Goal: Task Accomplishment & Management: Complete application form

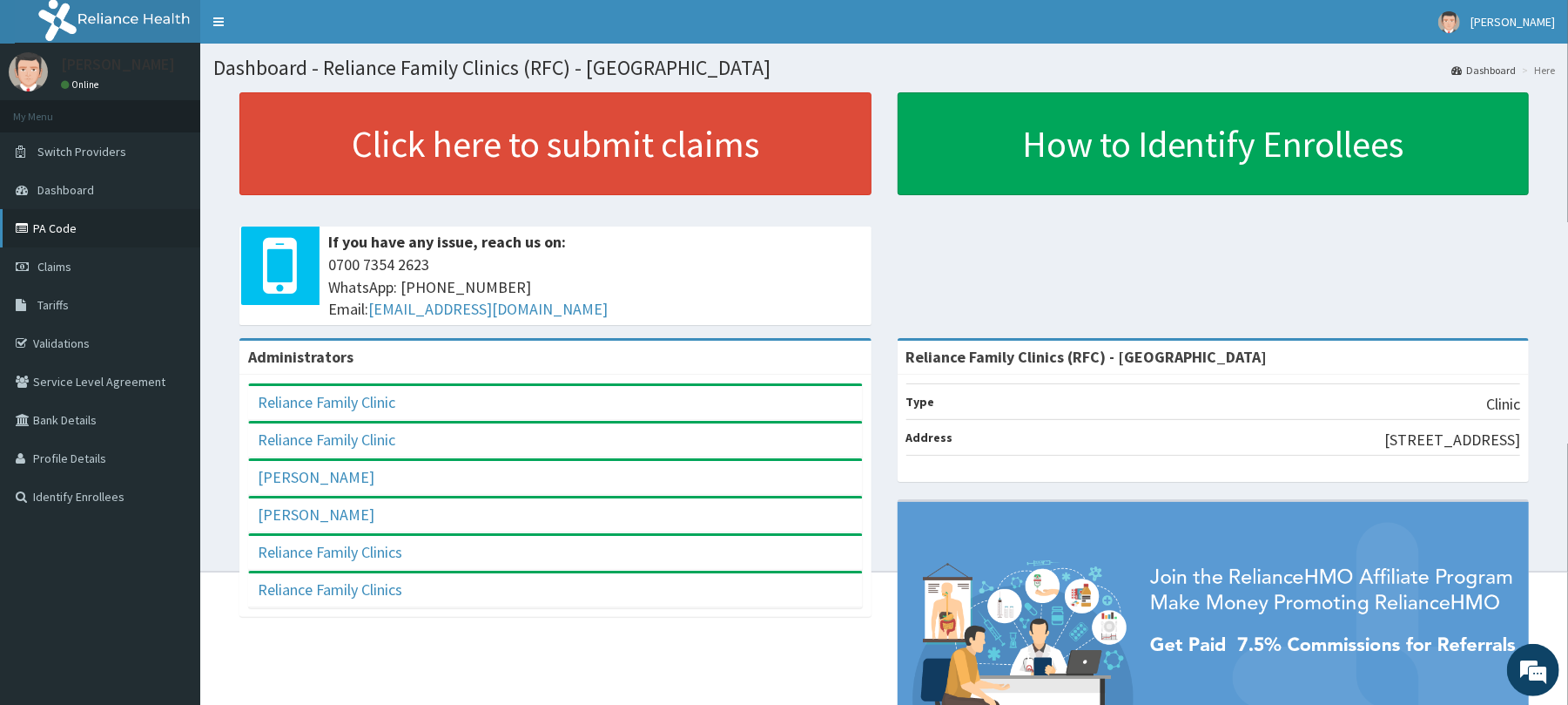
click at [58, 232] on link "PA Code" at bounding box center [100, 228] width 200 height 38
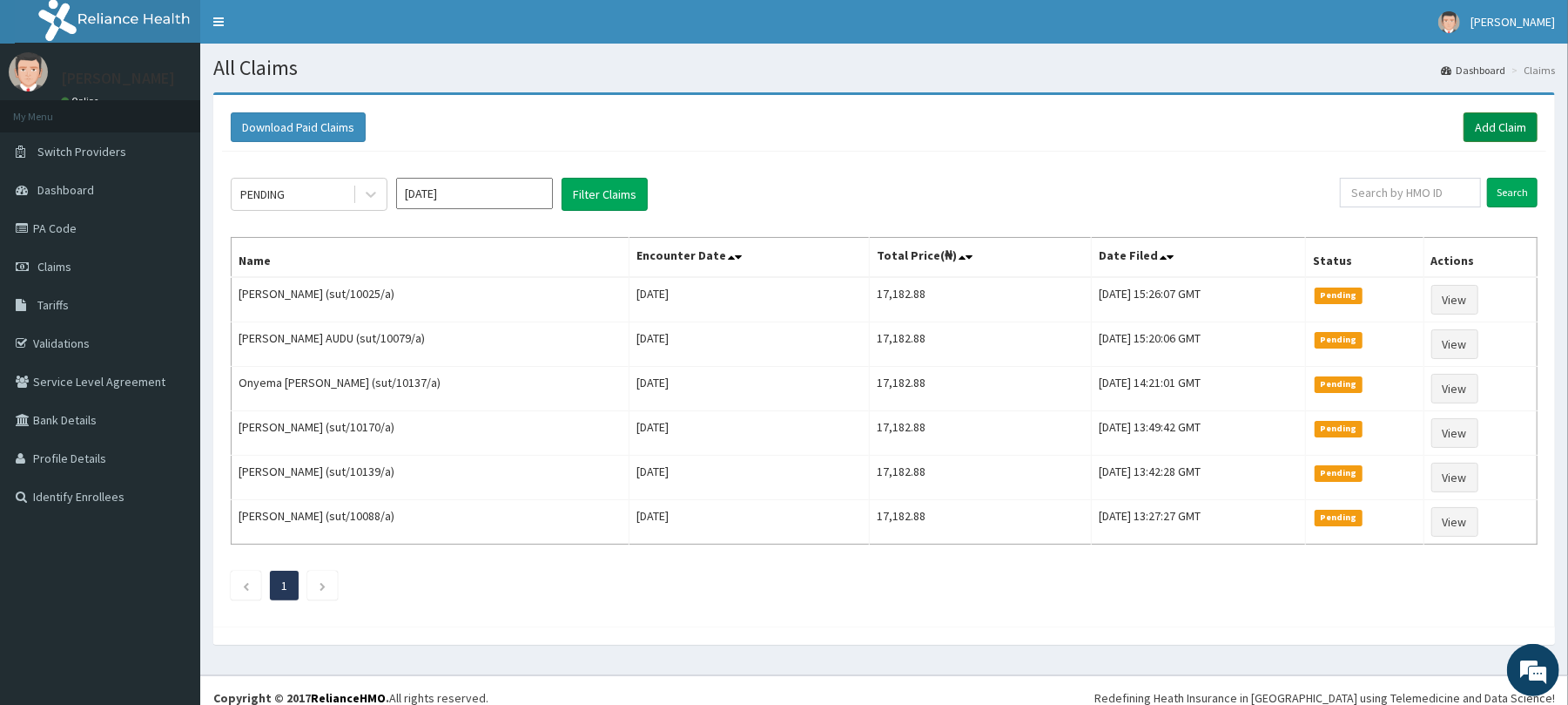
click at [1492, 123] on link "Add Claim" at bounding box center [1500, 127] width 74 height 29
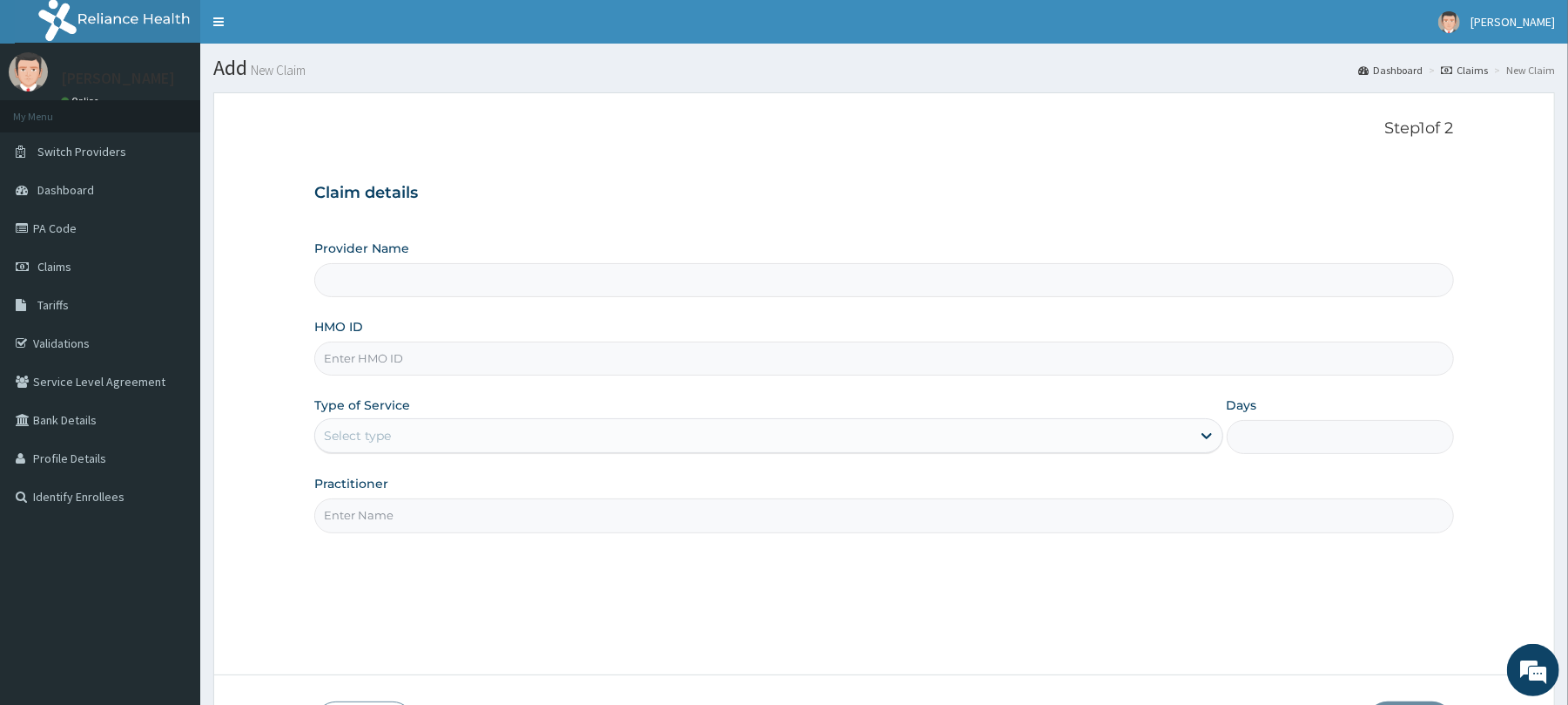
type input "Reliance Family Clinics (RFC) - [GEOGRAPHIC_DATA]"
click at [380, 352] on input "HMO ID" at bounding box center [883, 358] width 1139 height 34
paste input "ORI/10044/A"
type input "ORI/10044/A"
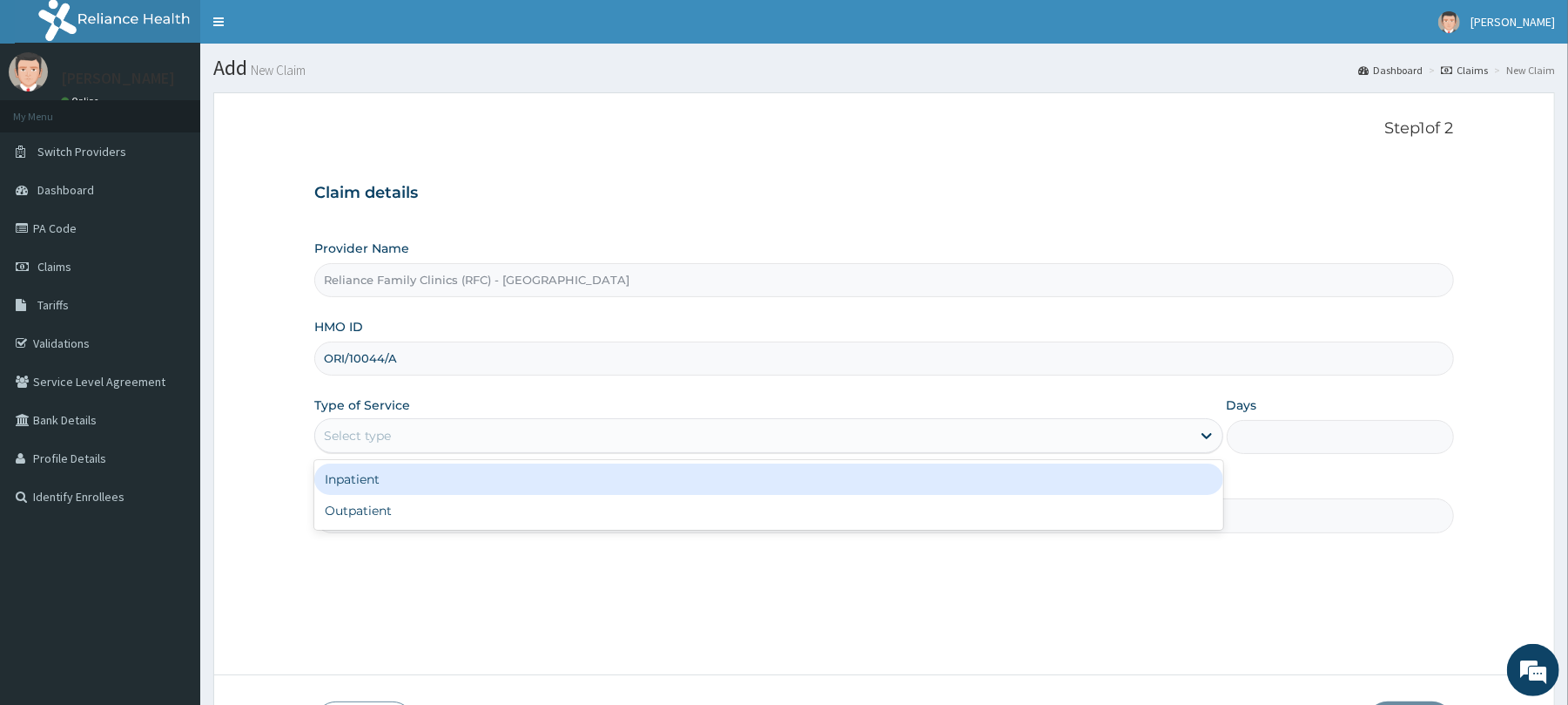
click at [381, 447] on div "Select type" at bounding box center [753, 435] width 875 height 27
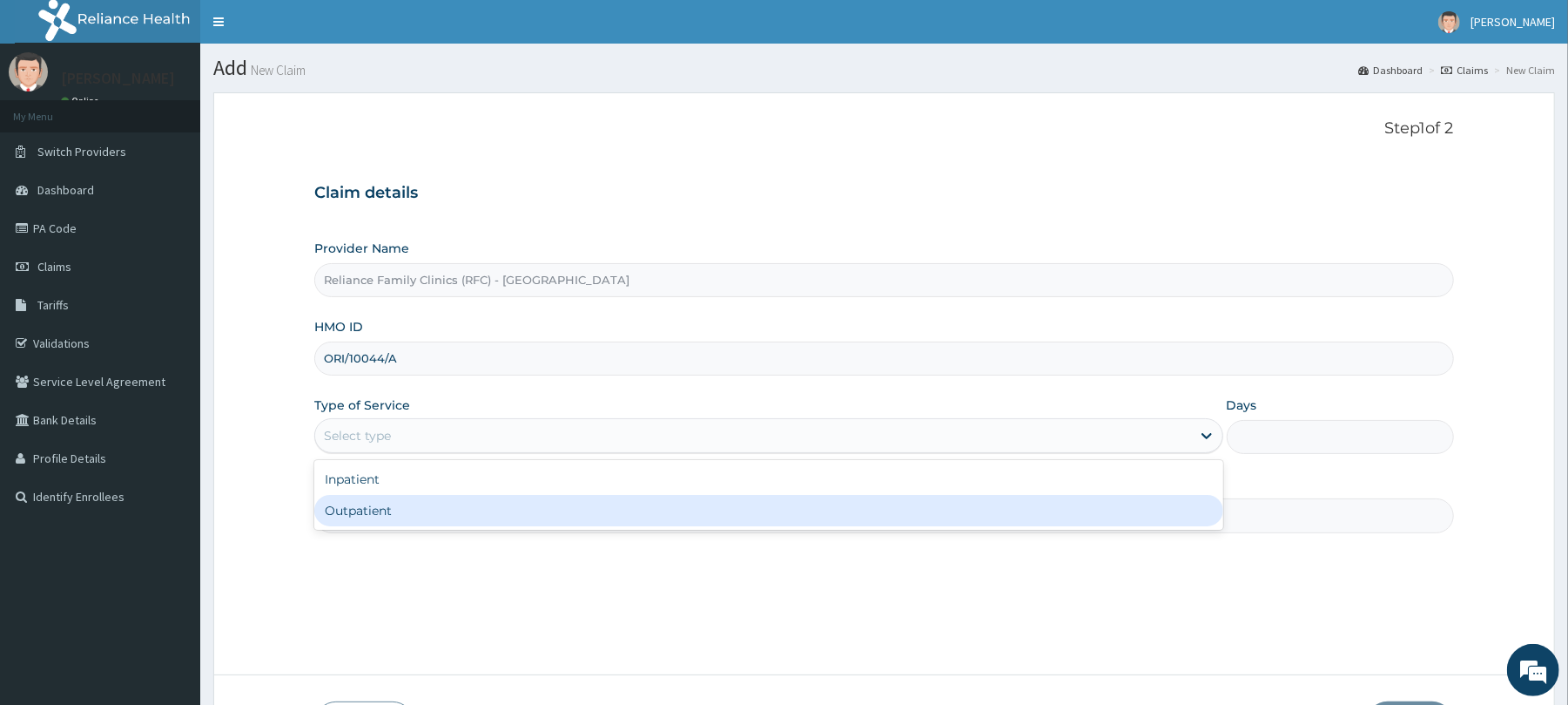
click at [378, 507] on div "Outpatient" at bounding box center [767, 511] width 908 height 31
type input "1"
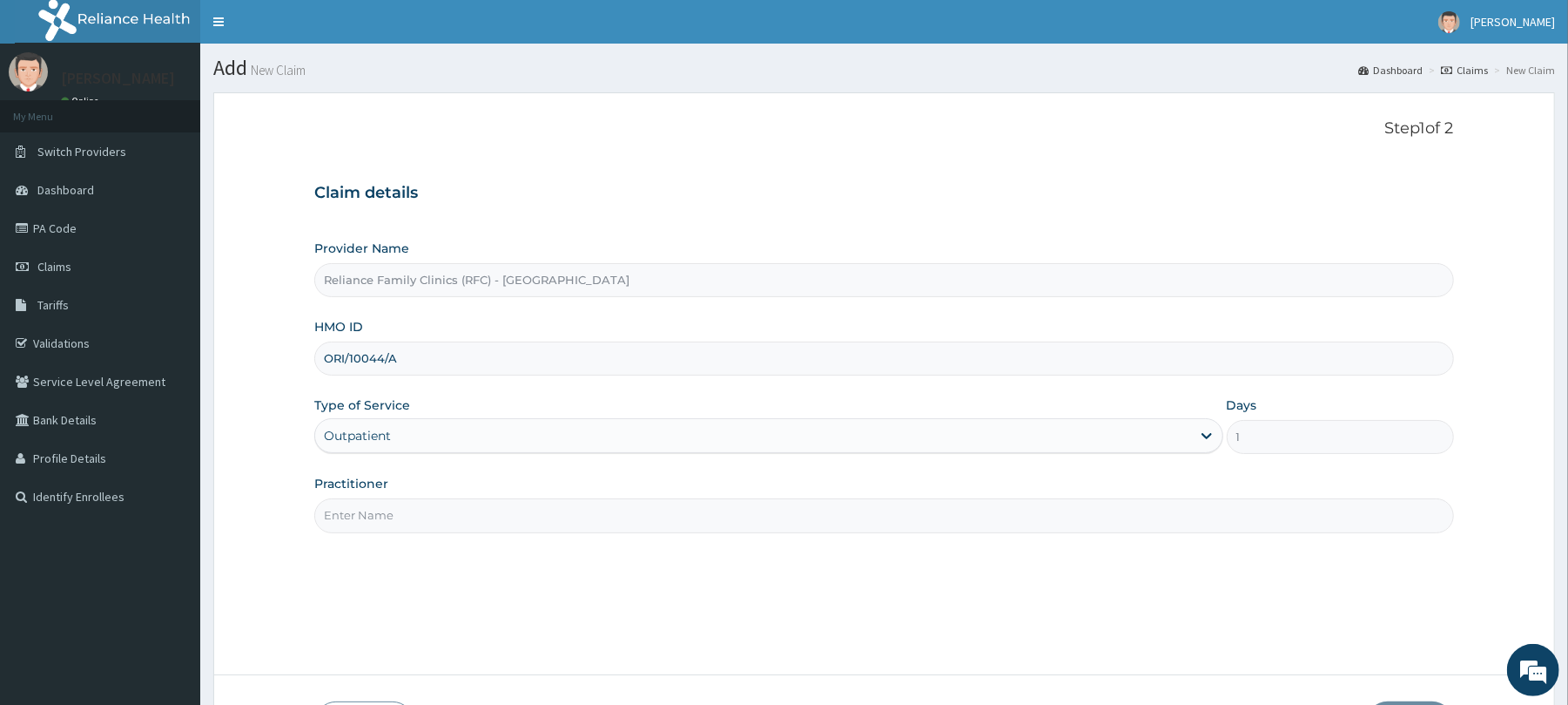
click at [377, 513] on input "Practitioner" at bounding box center [883, 515] width 1139 height 34
type input "Dr Locum"
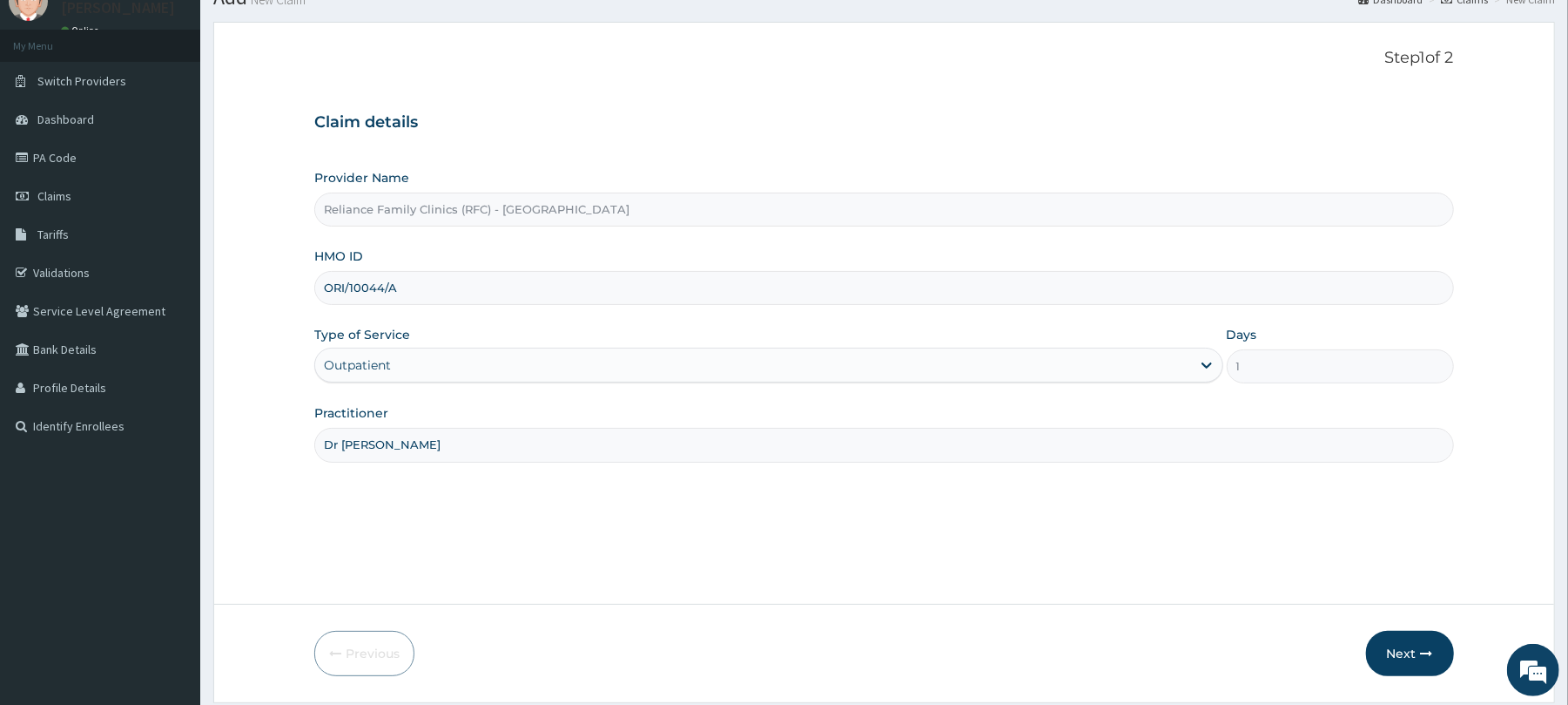
scroll to position [128, 0]
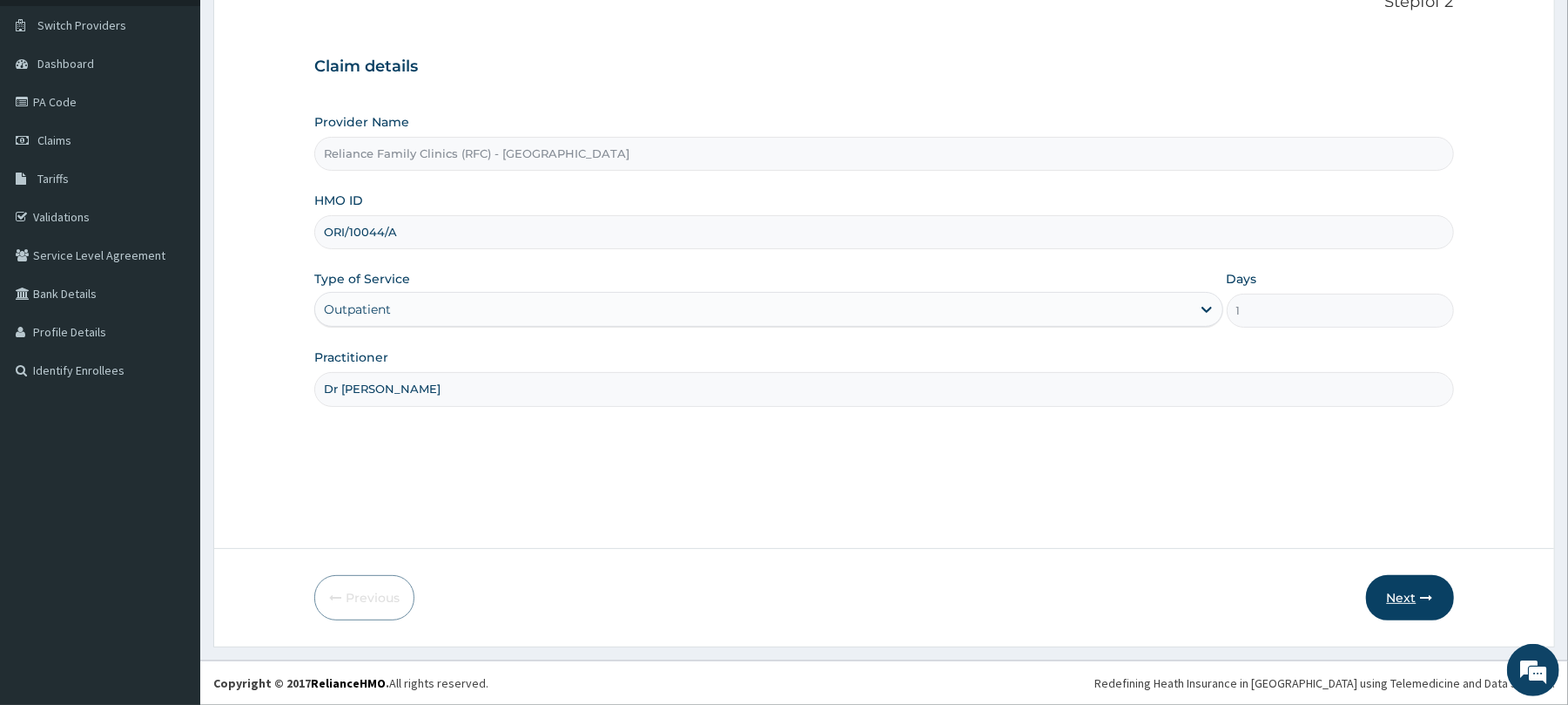
click at [1400, 610] on button "Next" at bounding box center [1410, 598] width 88 height 45
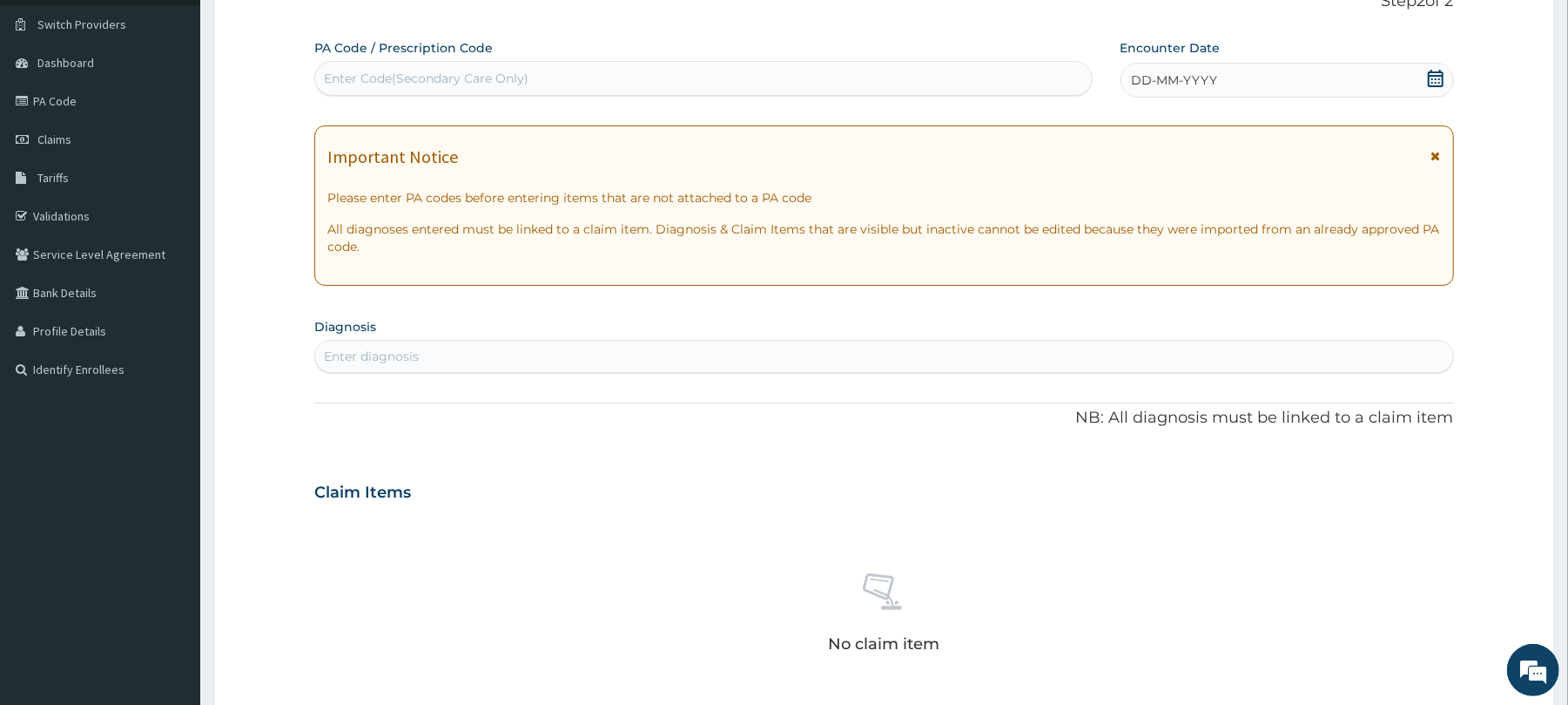
click at [1209, 77] on span "DD-MM-YYYY" at bounding box center [1176, 81] width 86 height 18
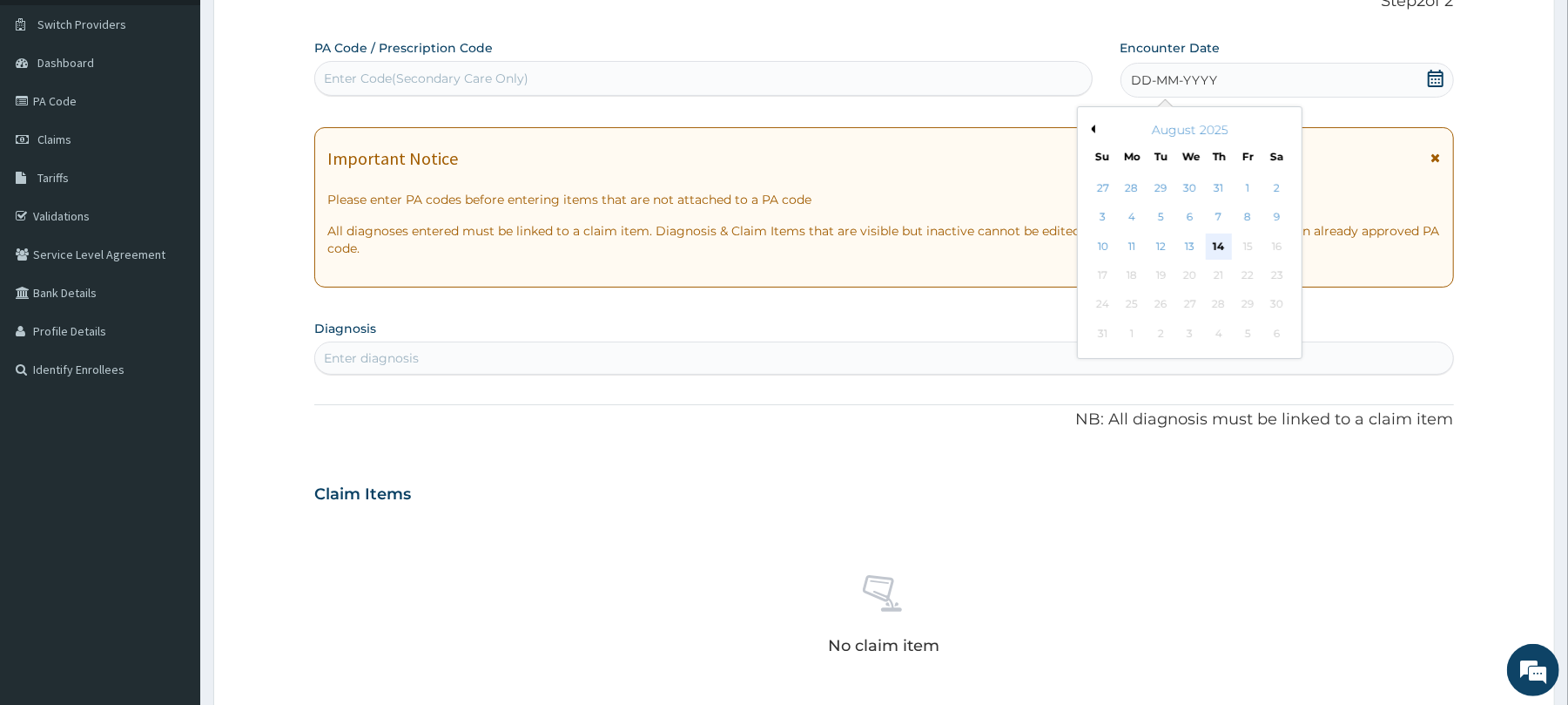
click at [1220, 251] on div "14" at bounding box center [1219, 246] width 26 height 27
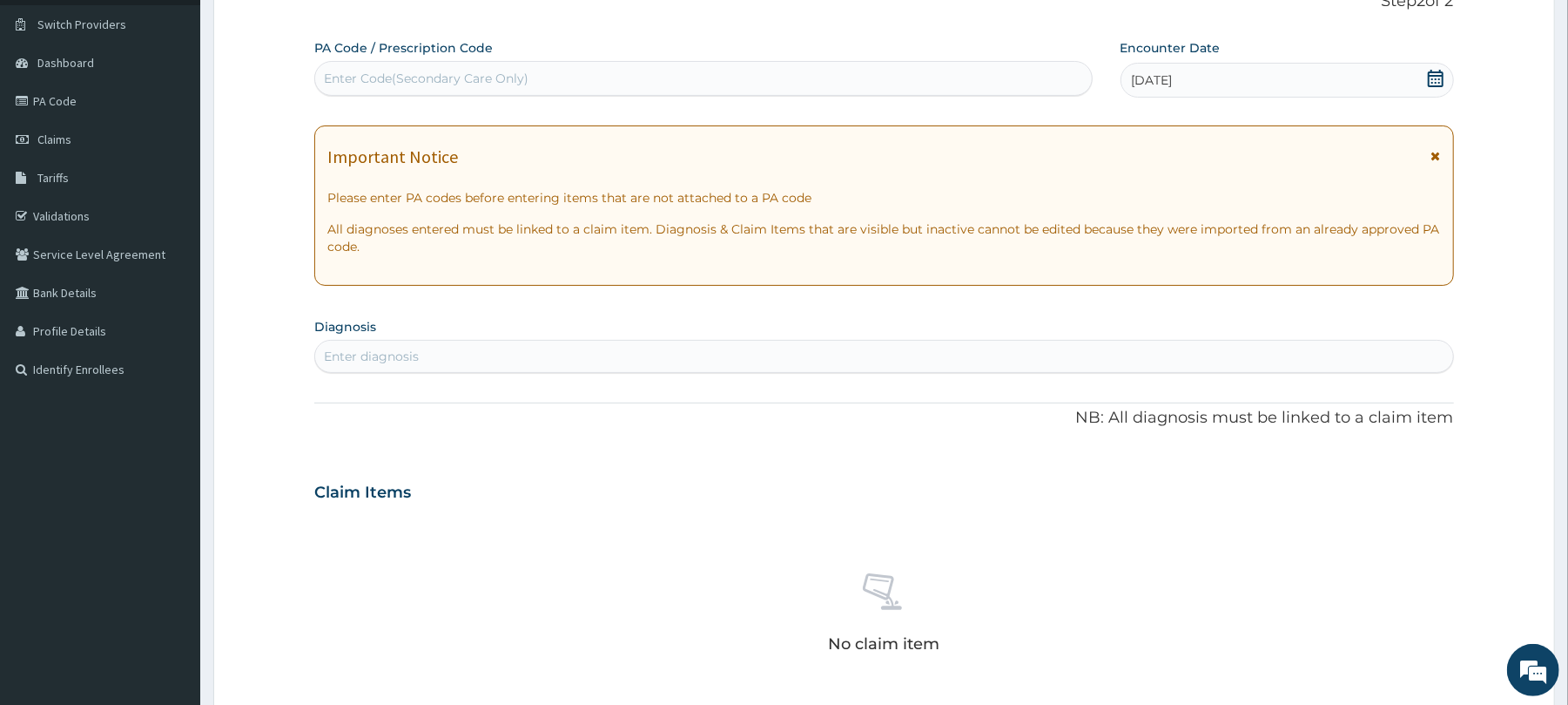
click at [353, 355] on div "Enter diagnosis" at bounding box center [371, 356] width 95 height 18
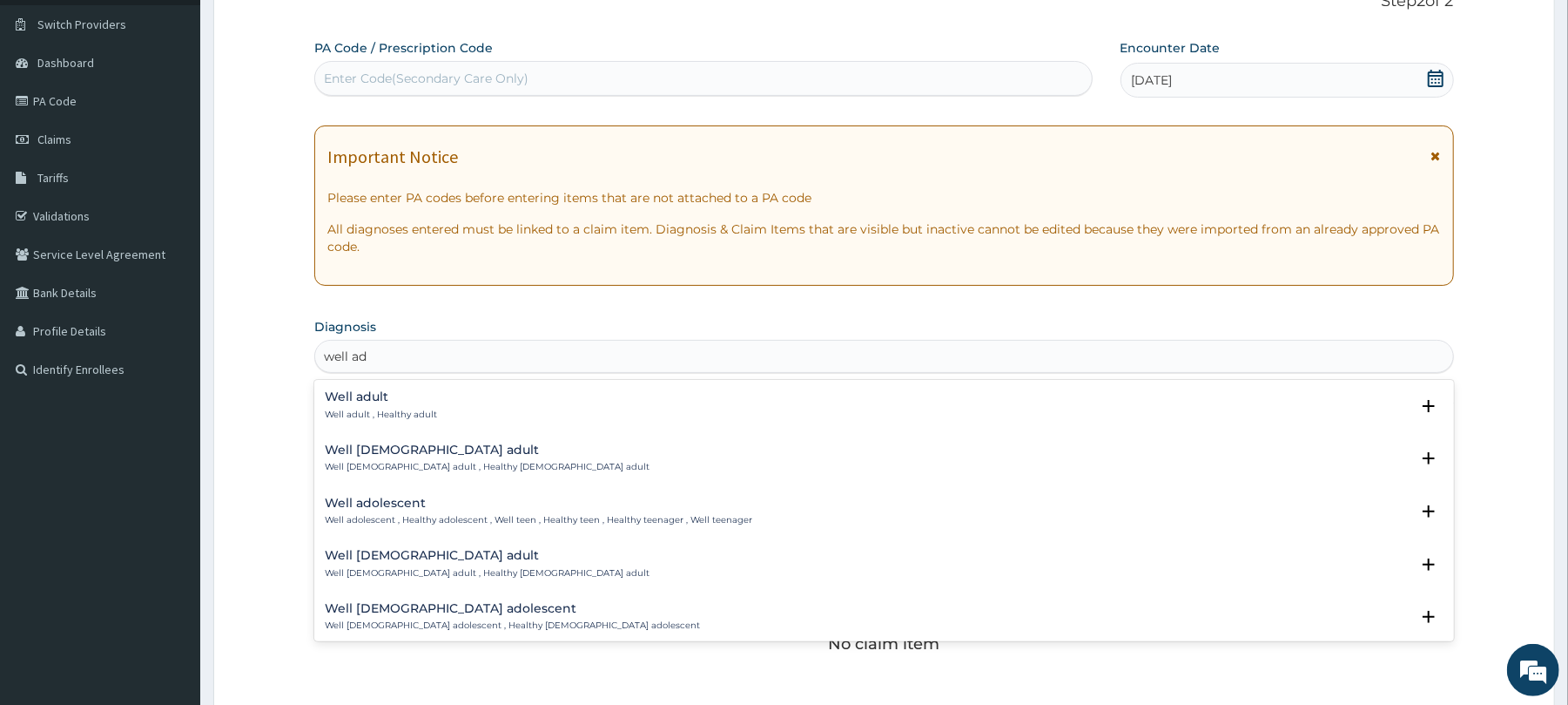
type input "well adu"
click at [364, 402] on h4 "Well adult" at bounding box center [381, 397] width 112 height 13
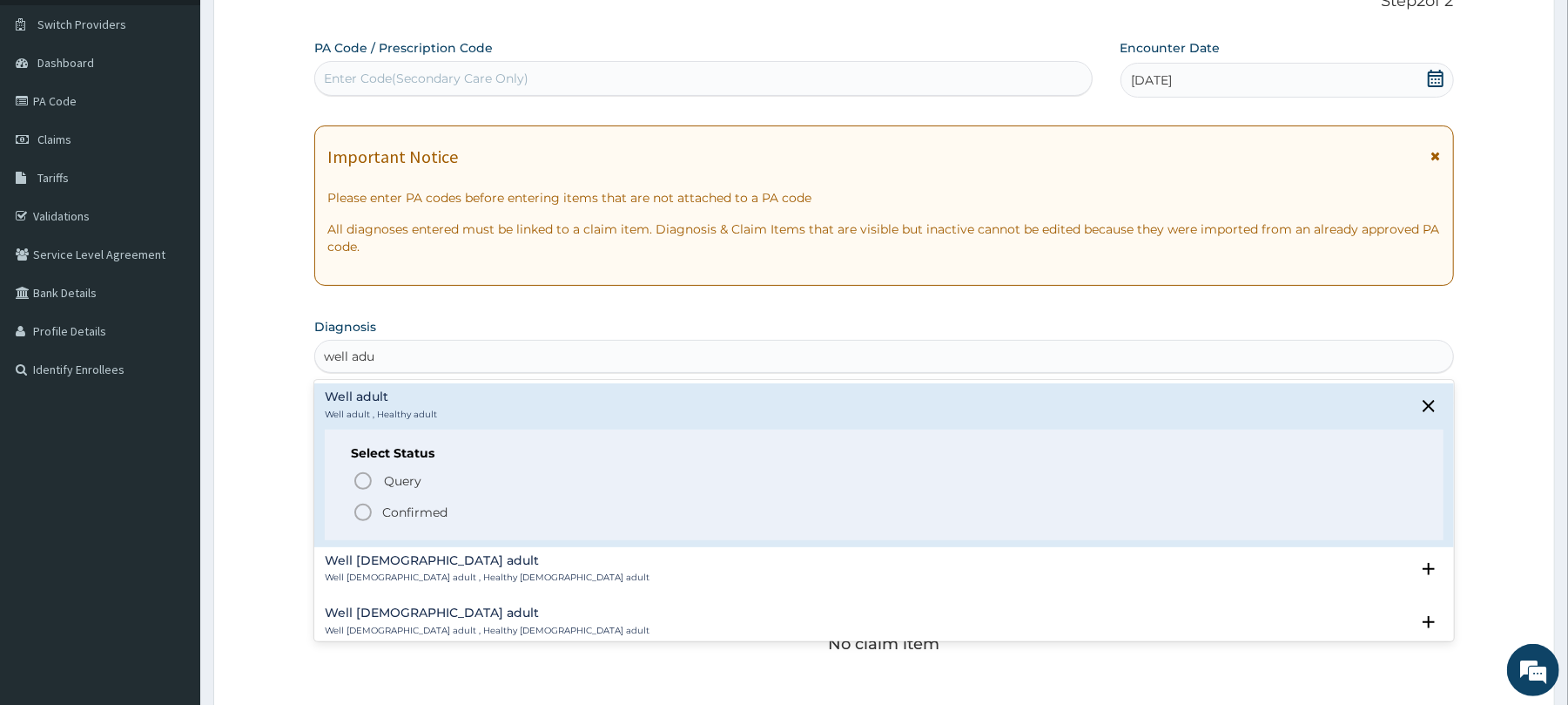
click at [364, 506] on icon "status option filled" at bounding box center [362, 512] width 21 height 21
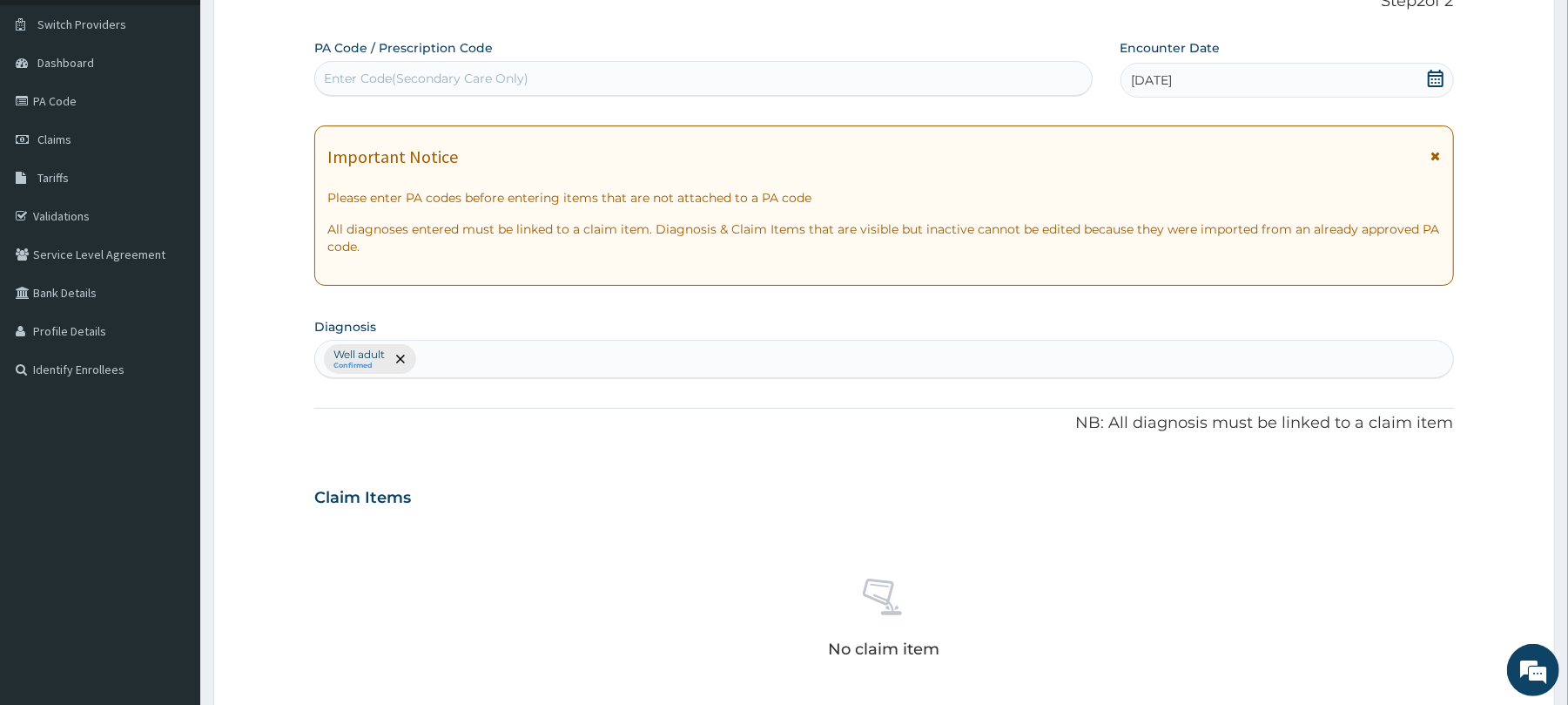
scroll to position [554, 0]
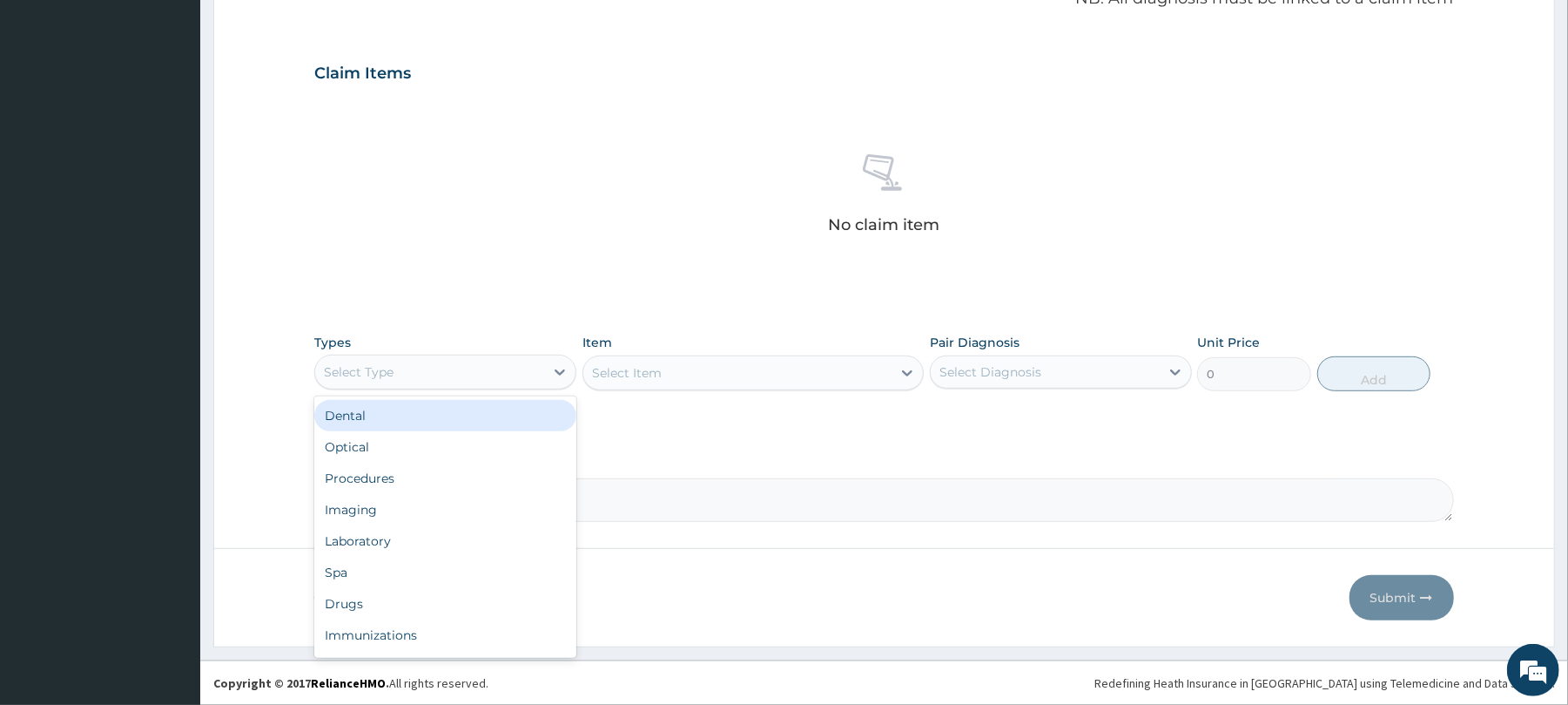
click at [411, 370] on div "Select Type" at bounding box center [429, 372] width 229 height 27
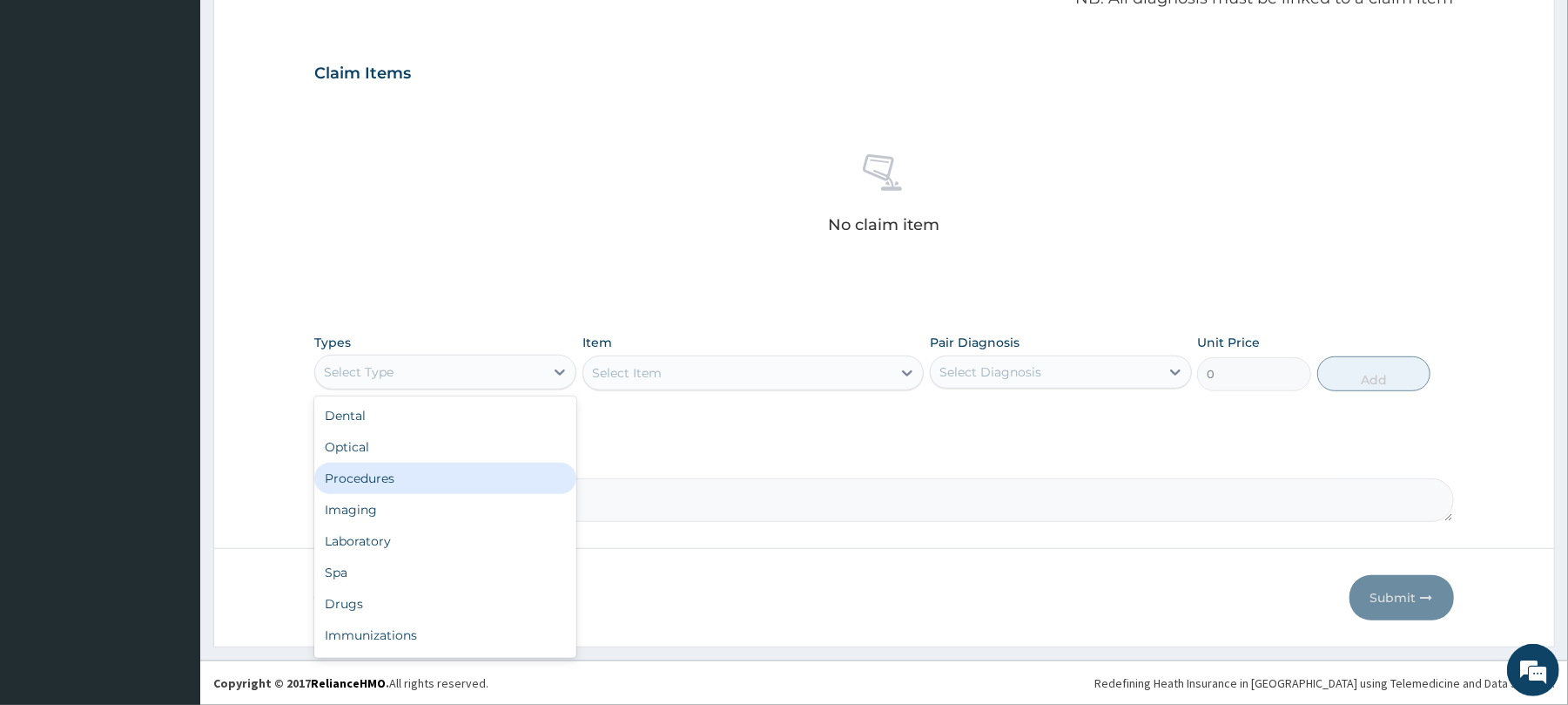
click at [367, 468] on div "Procedures" at bounding box center [444, 478] width 262 height 31
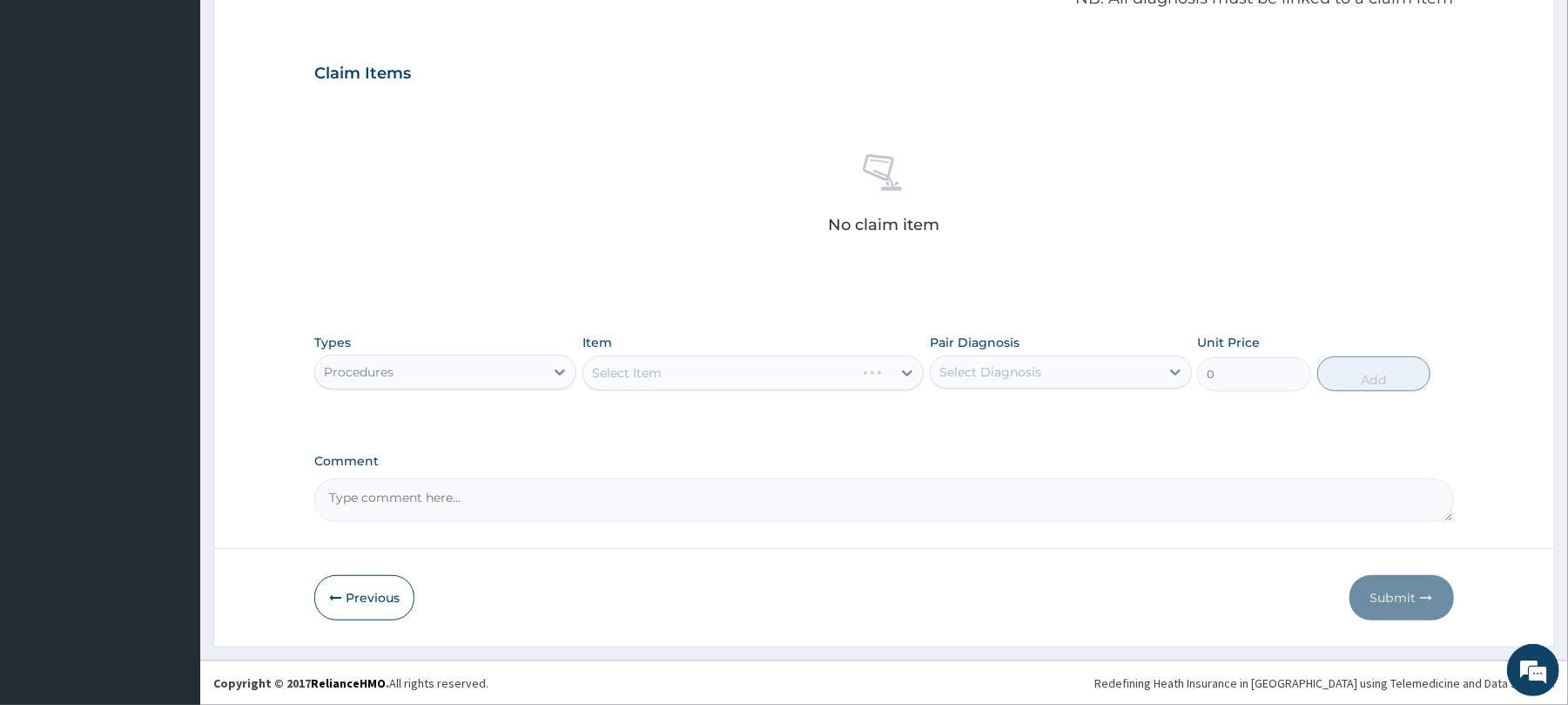
click at [676, 373] on div "Select Item" at bounding box center [754, 372] width 341 height 34
click at [684, 367] on div "Select Item" at bounding box center [754, 372] width 341 height 34
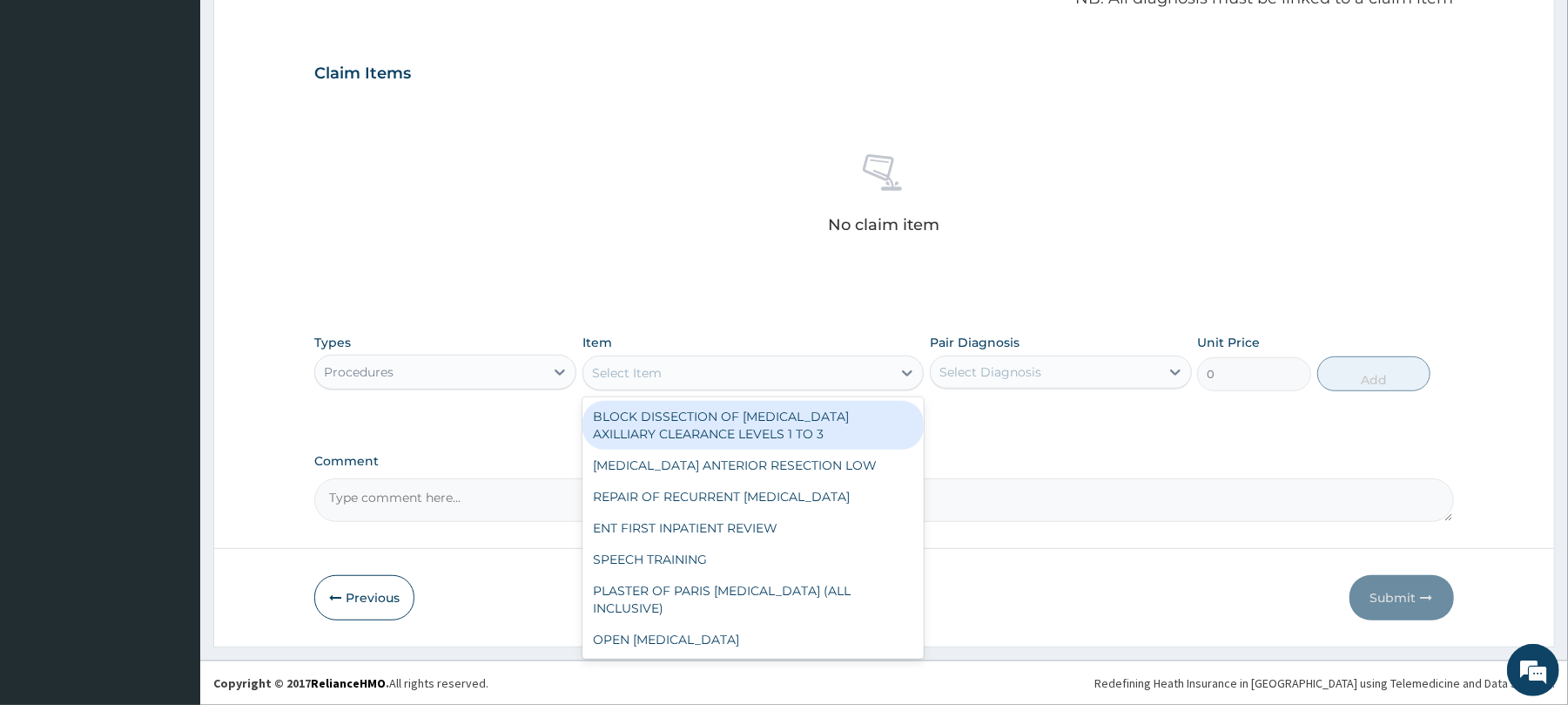
click at [684, 367] on div "Select Item" at bounding box center [738, 373] width 308 height 27
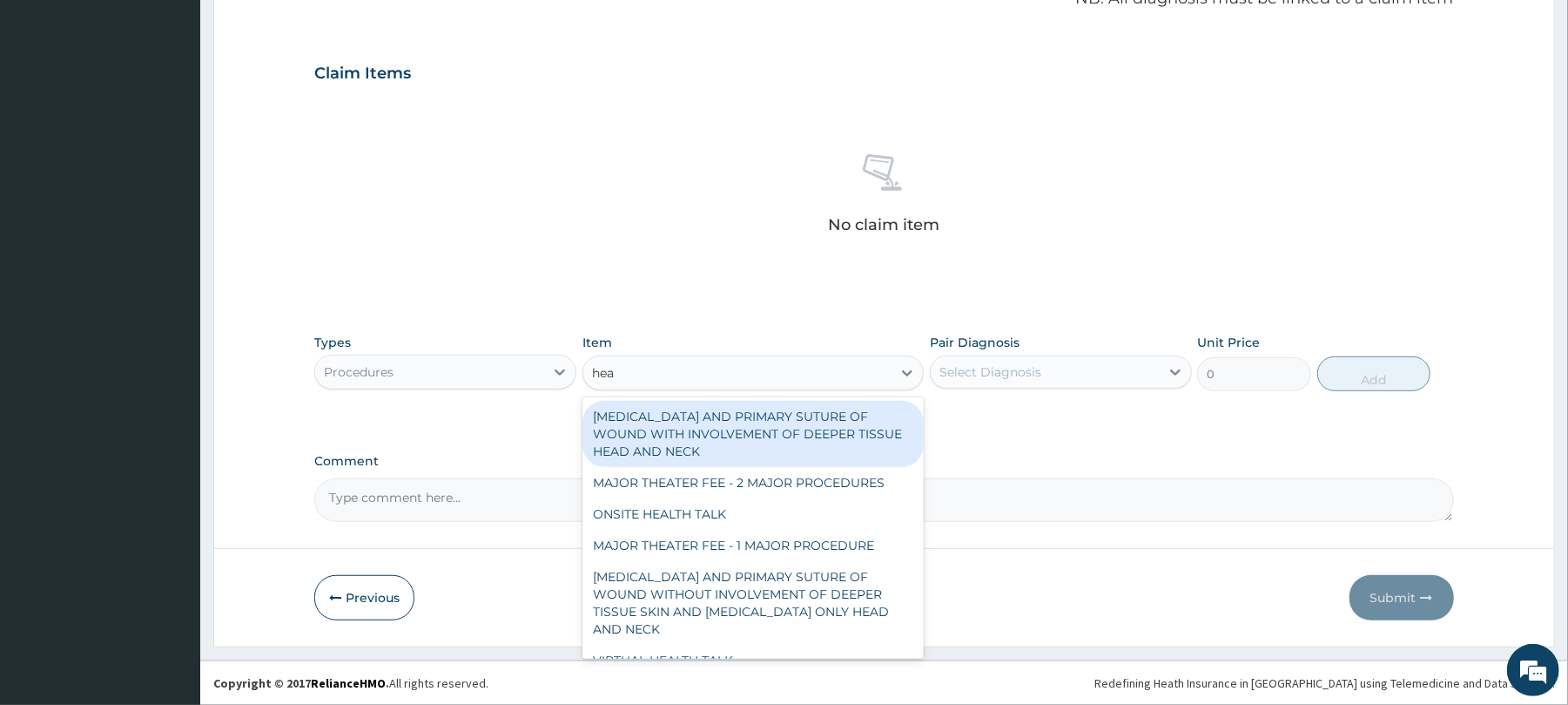
type input "heal"
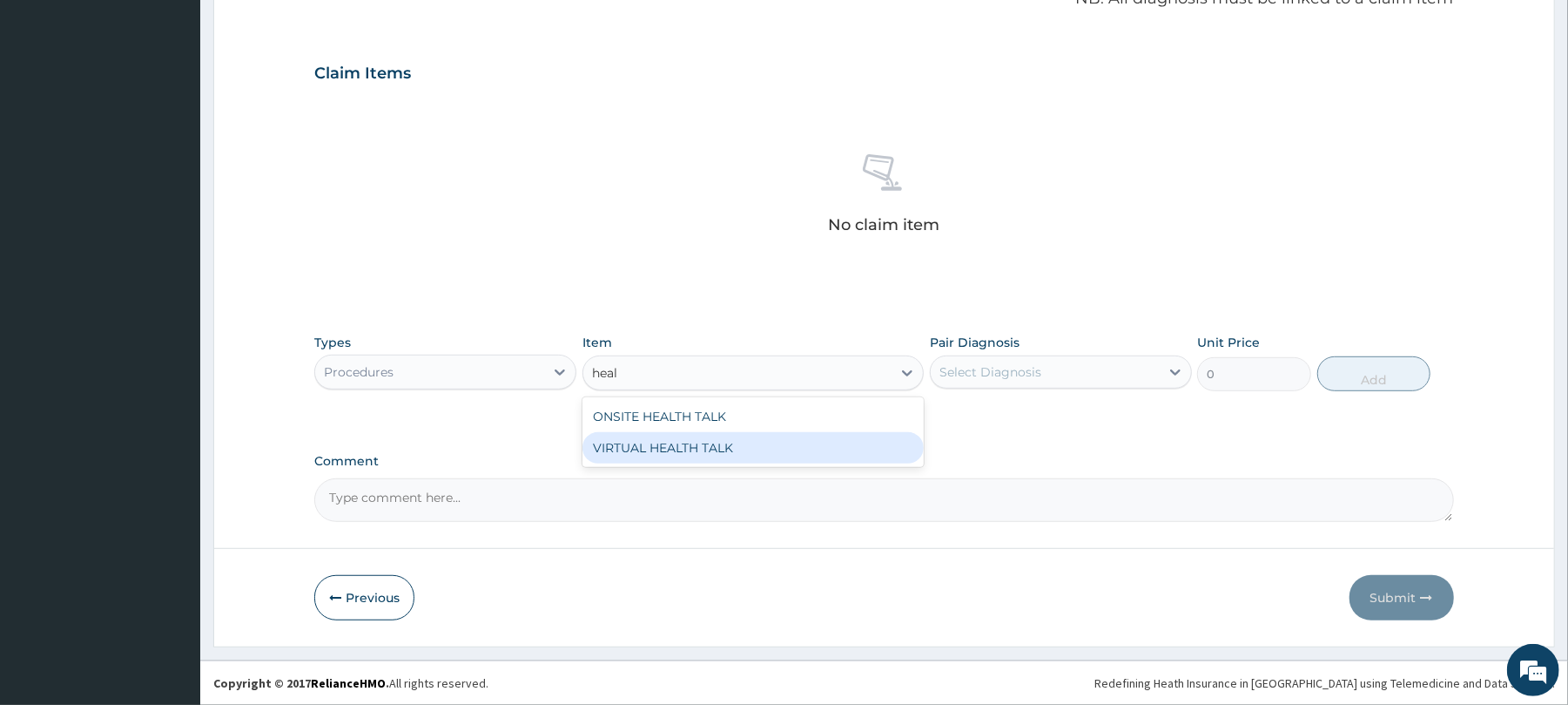
click at [712, 452] on div "VIRTUAL HEALTH TALK" at bounding box center [754, 448] width 341 height 31
type input "25000"
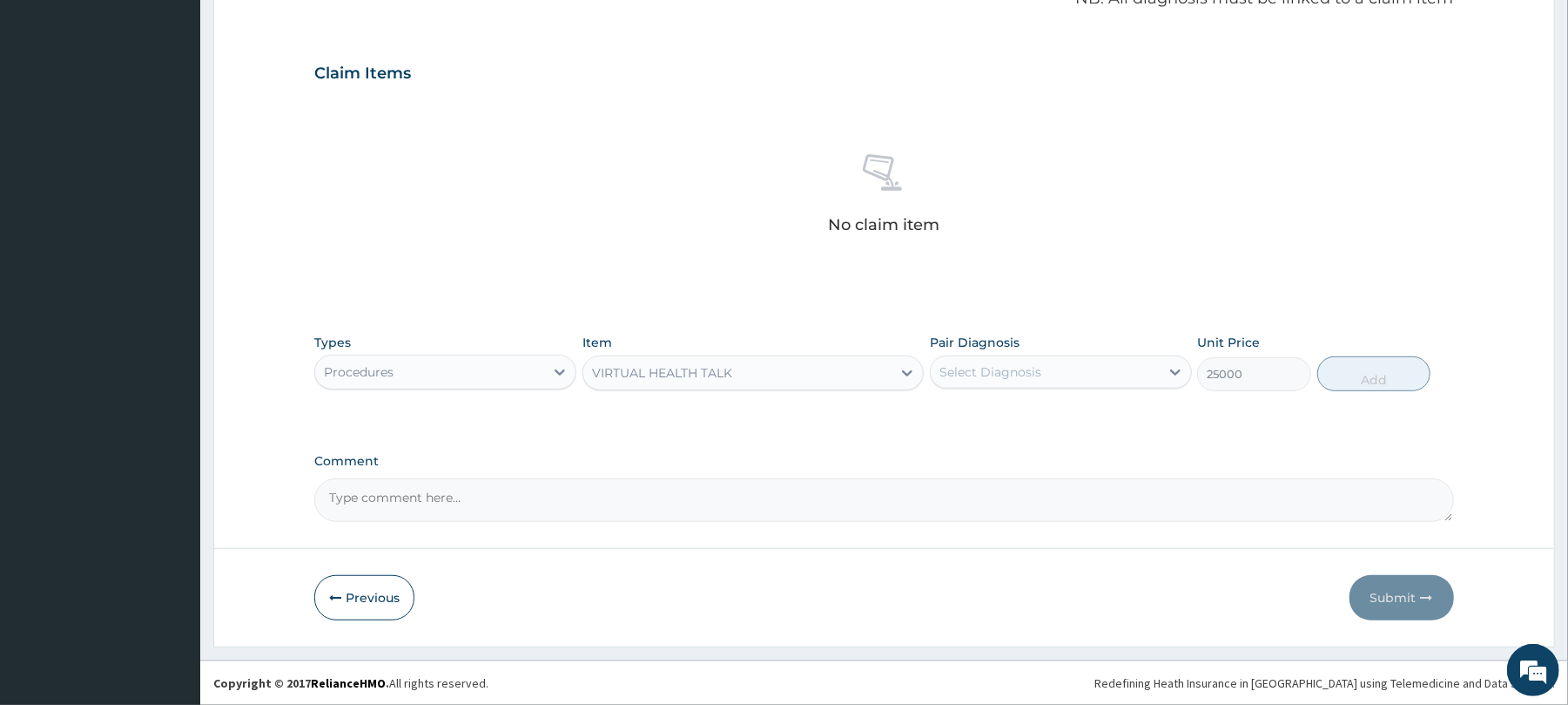
click at [1072, 367] on div "Select Diagnosis" at bounding box center [1045, 372] width 229 height 27
click at [1099, 416] on div "Well adult" at bounding box center [1061, 416] width 262 height 35
checkbox input "true"
click at [1359, 367] on button "Add" at bounding box center [1375, 373] width 114 height 34
type input "0"
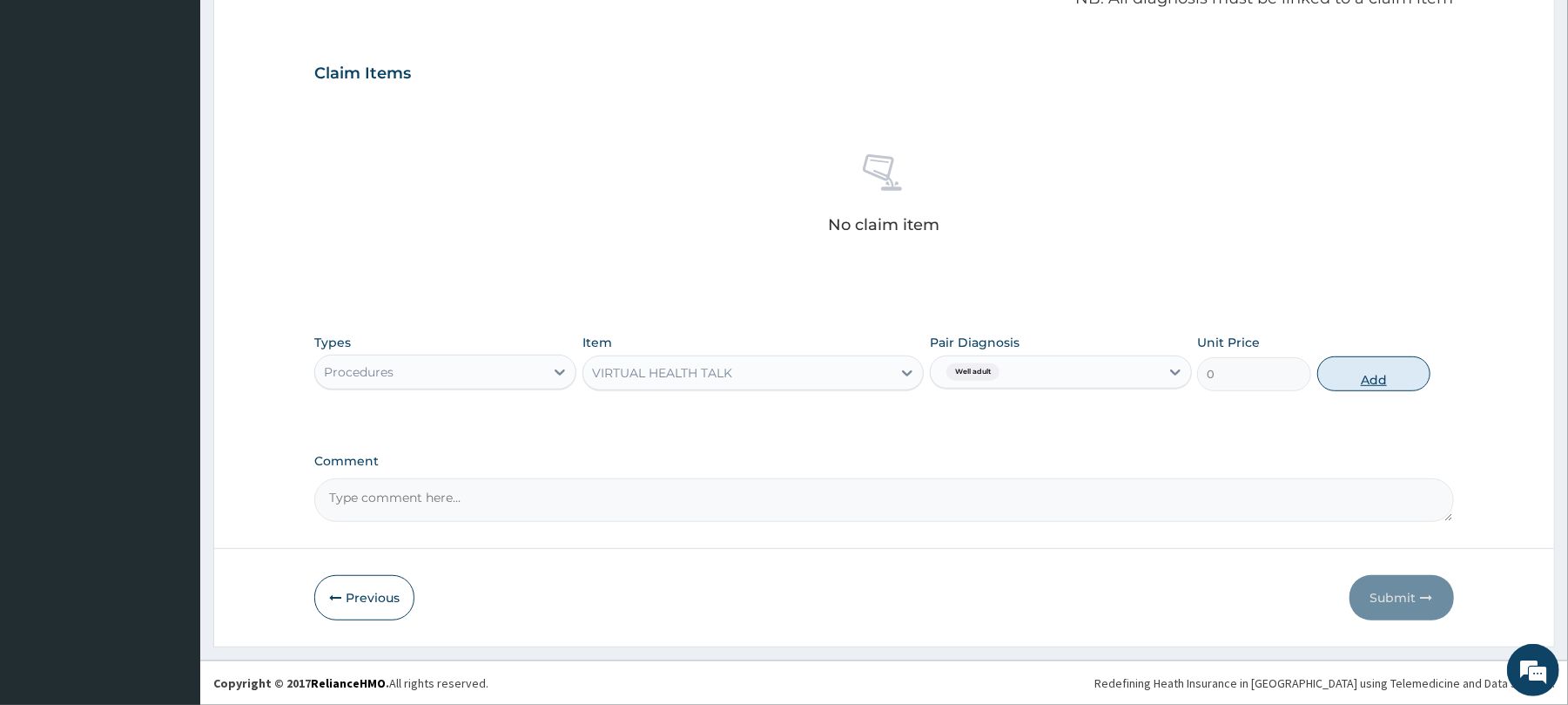
scroll to position [468, 0]
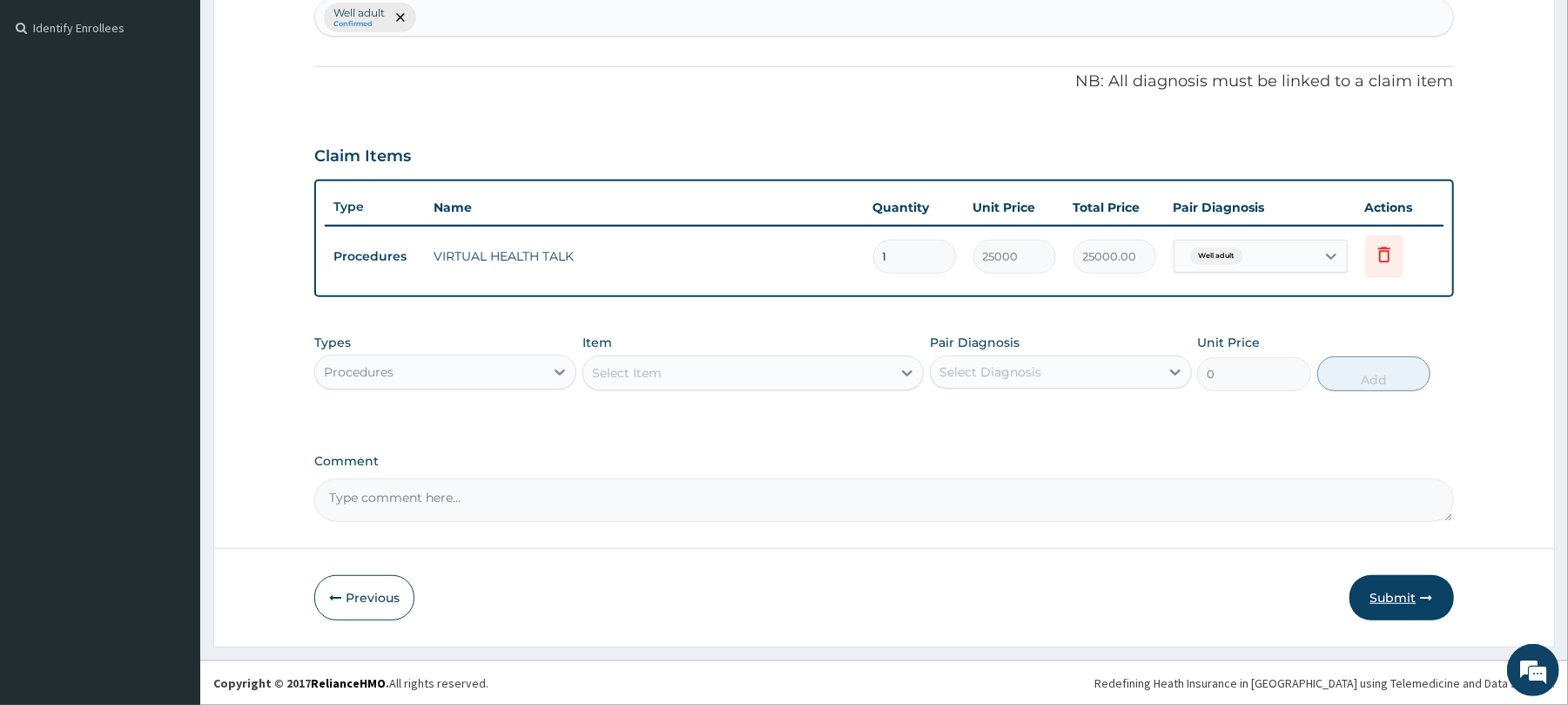
click at [1400, 593] on button "Submit" at bounding box center [1401, 598] width 104 height 45
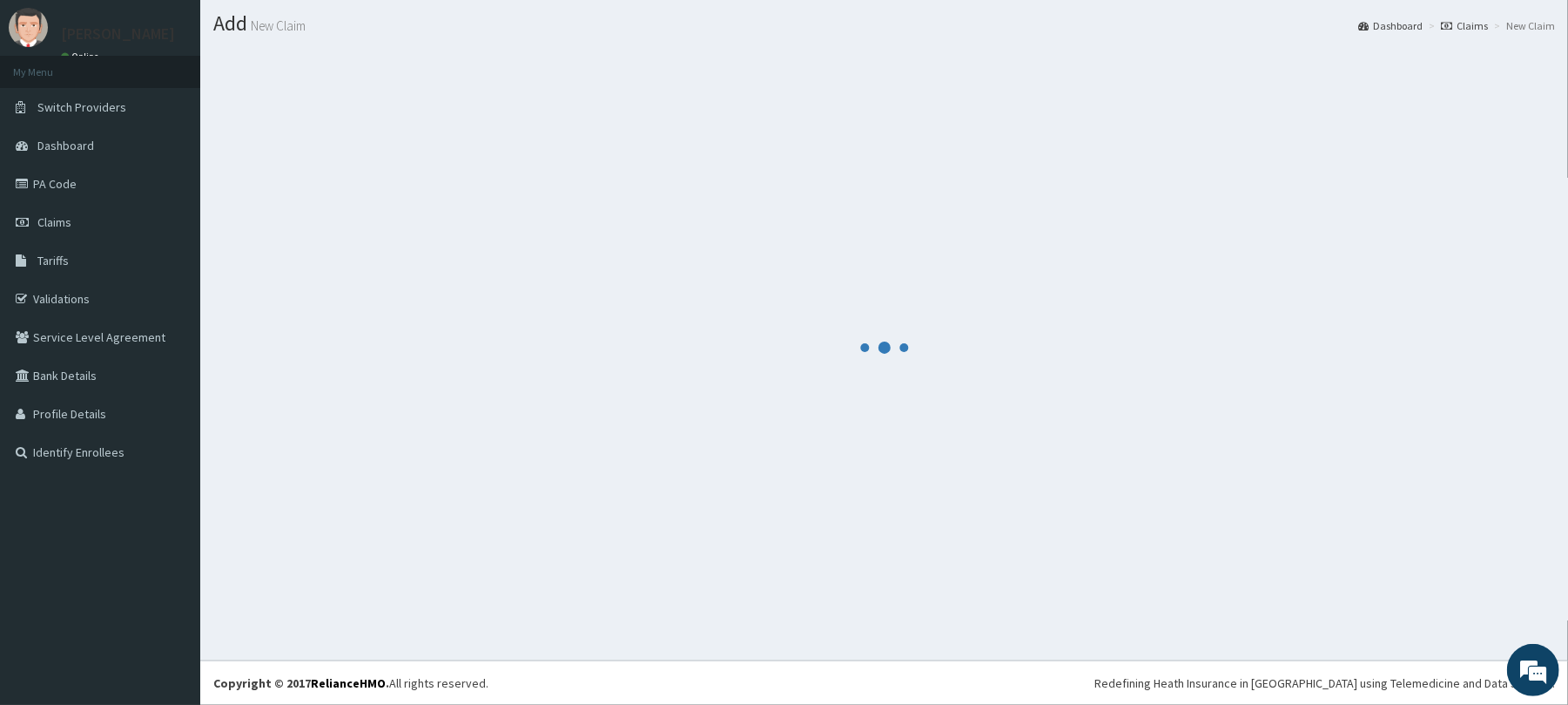
scroll to position [43, 0]
